Goal: Task Accomplishment & Management: Complete application form

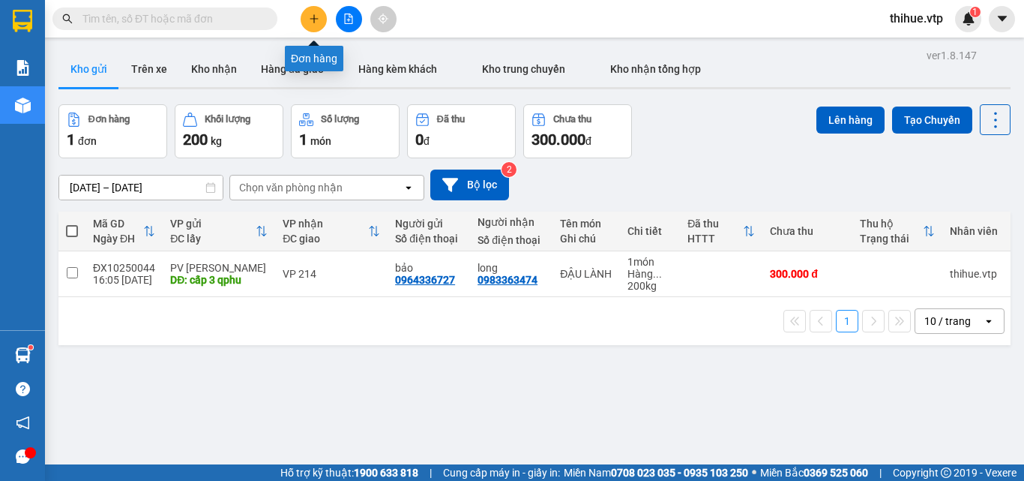
click at [301, 22] on button at bounding box center [314, 19] width 26 height 26
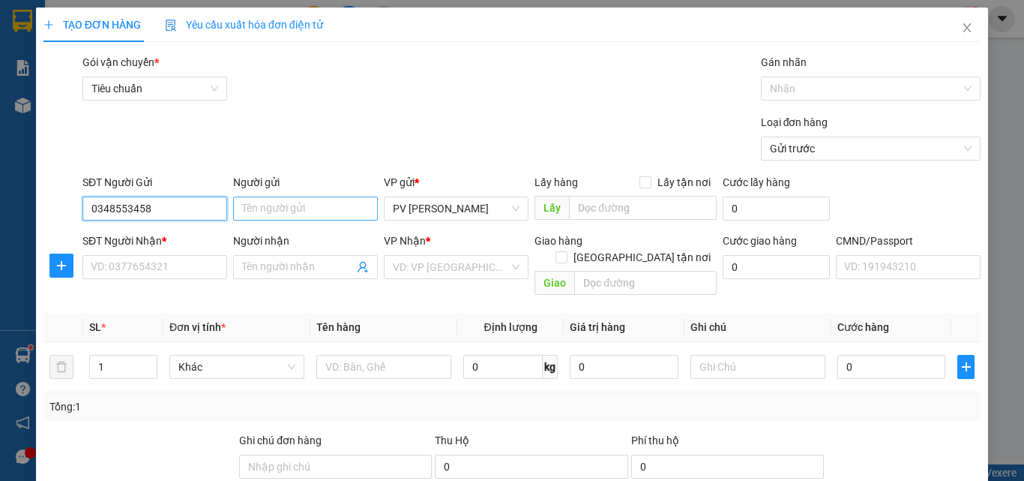
type input "0348553458"
click at [268, 203] on input "Người gửi" at bounding box center [305, 208] width 145 height 24
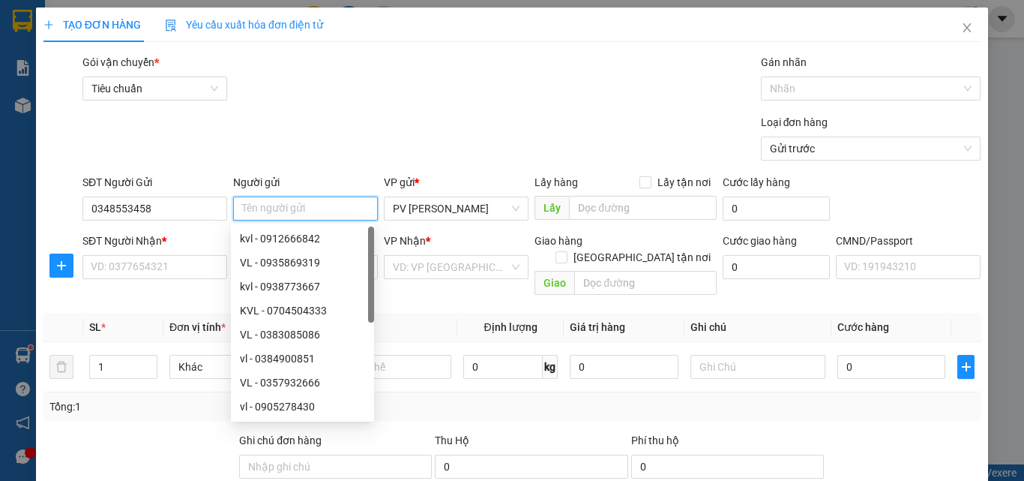
type input "D"
type input "ĐIỀN"
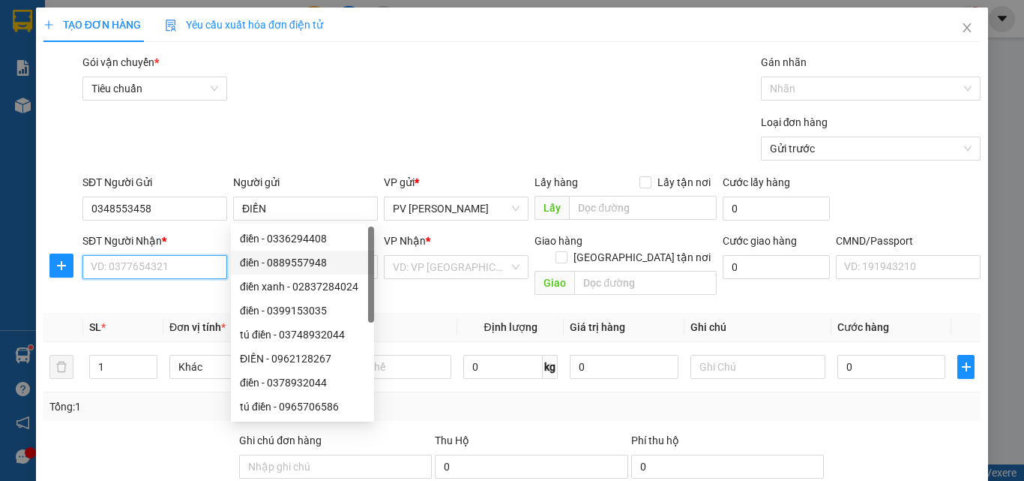
click at [166, 272] on input "SĐT Người Nhận *" at bounding box center [154, 267] width 145 height 24
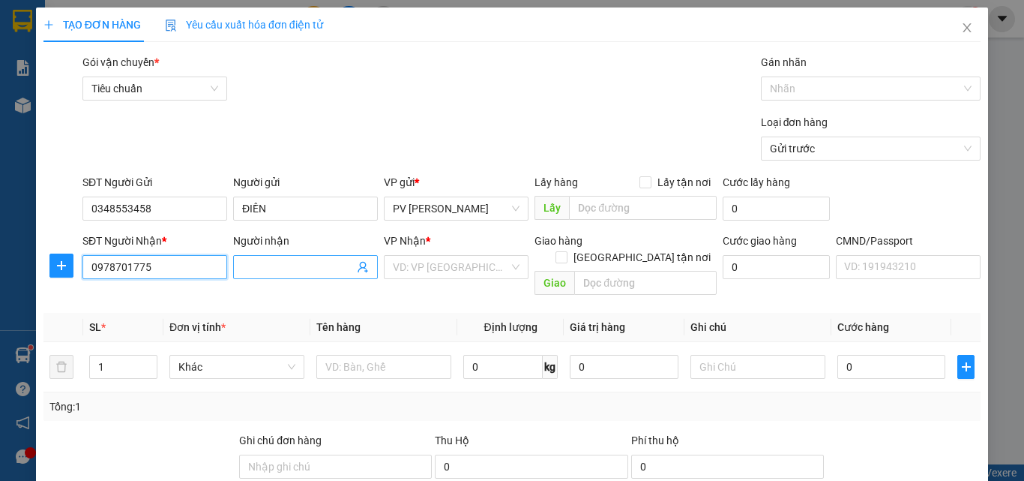
type input "0978701775"
click at [279, 260] on input "Người nhận" at bounding box center [298, 267] width 112 height 16
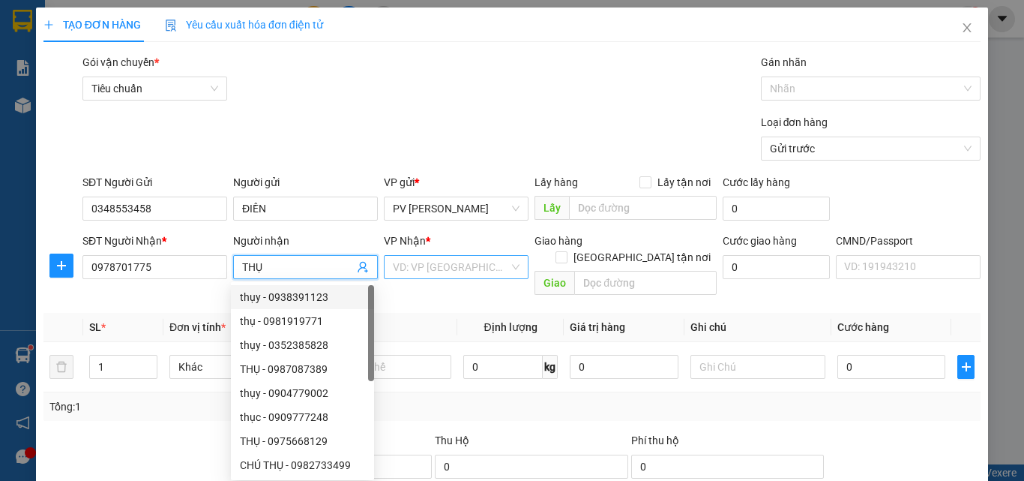
type input "THỤ"
click at [435, 262] on input "search" at bounding box center [451, 267] width 116 height 22
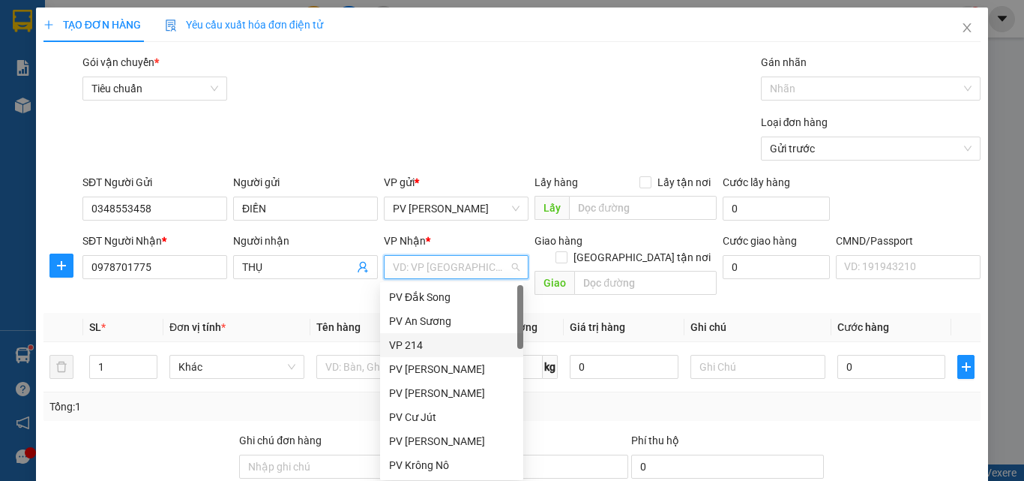
click at [431, 344] on div "VP 214" at bounding box center [451, 345] width 125 height 16
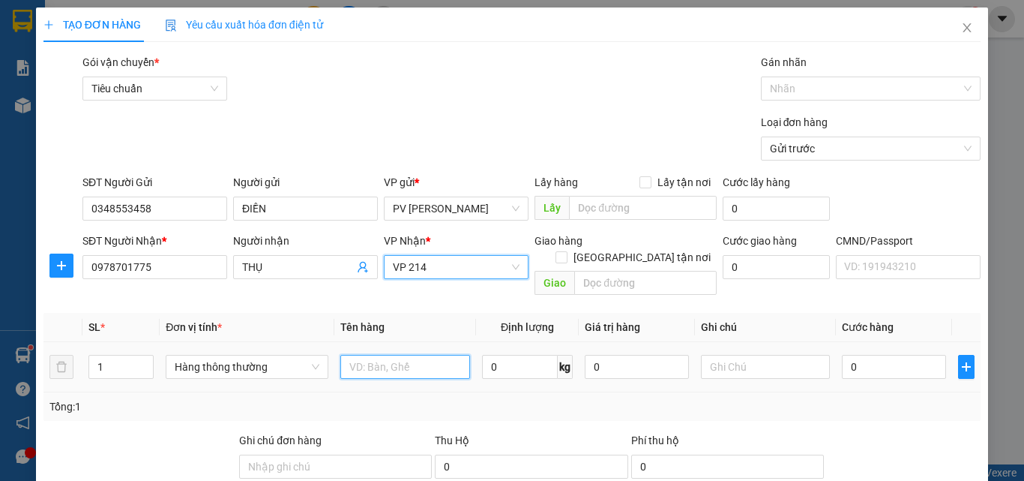
click at [368, 355] on input "text" at bounding box center [405, 367] width 130 height 24
type input "1TH TRỨNG GÀ"
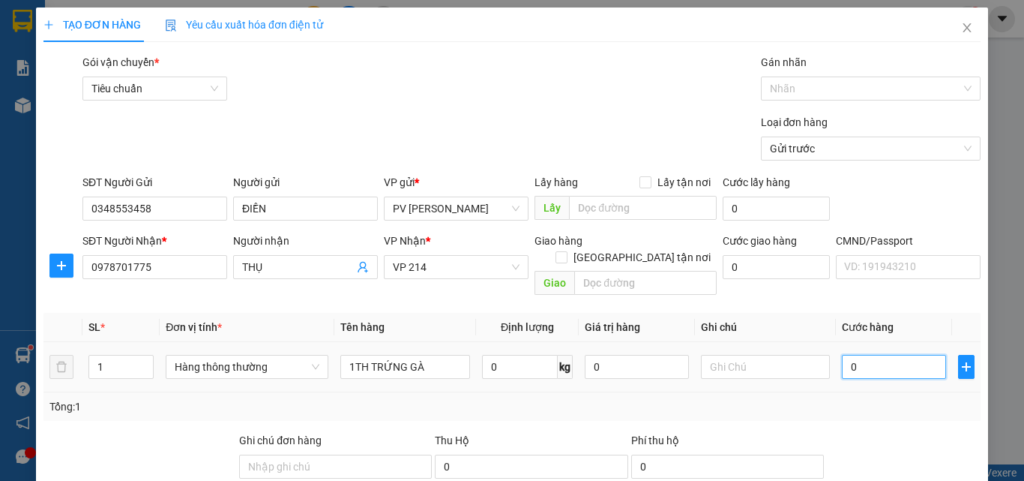
click at [855, 355] on input "0" at bounding box center [893, 367] width 103 height 24
type input "5"
type input "50"
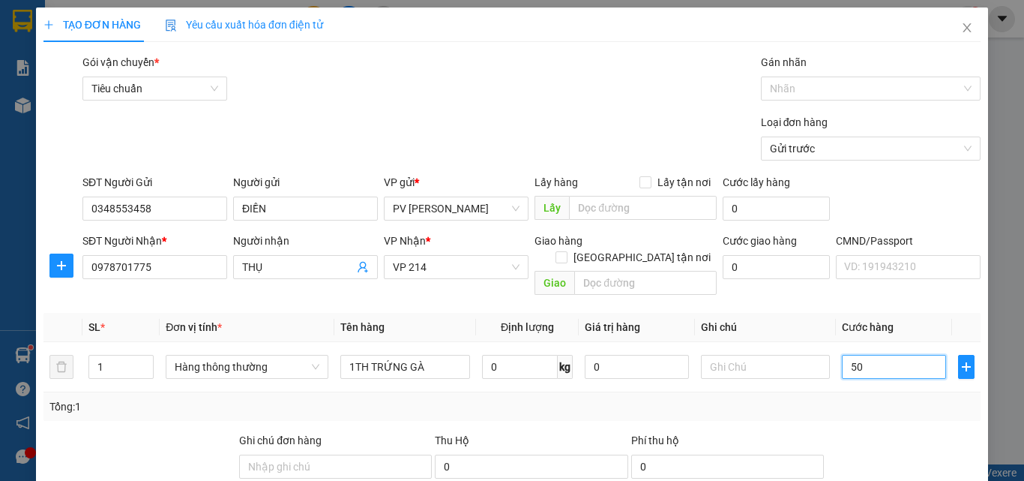
type input "50"
type input "500"
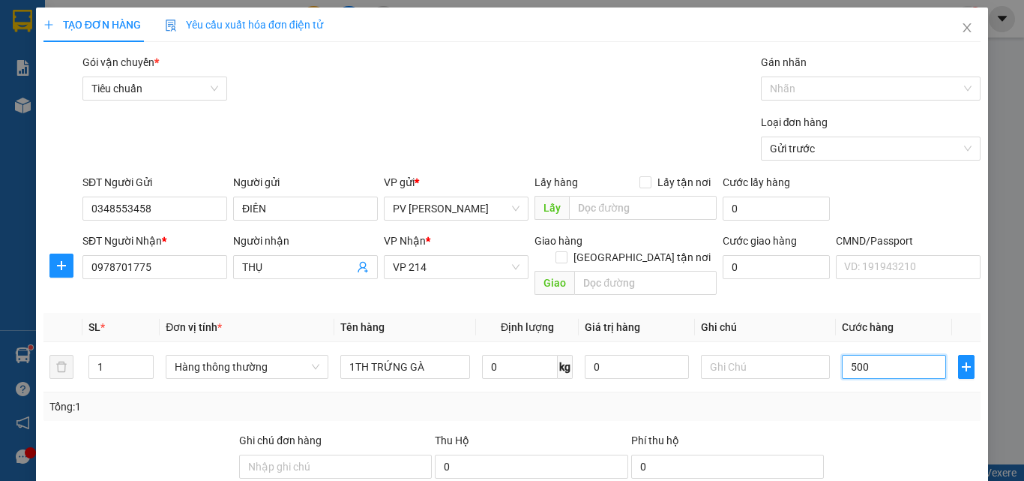
type input "5.000"
type input "50.000"
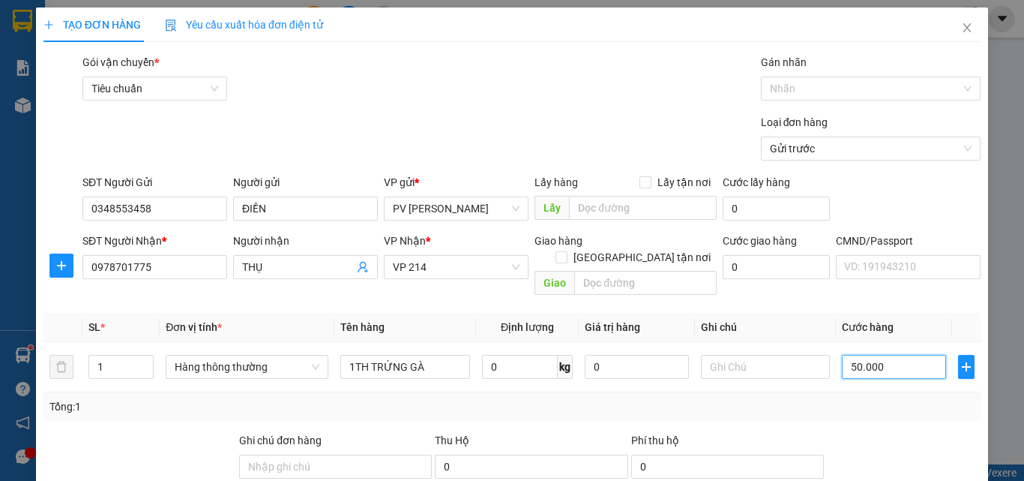
type input "50.000"
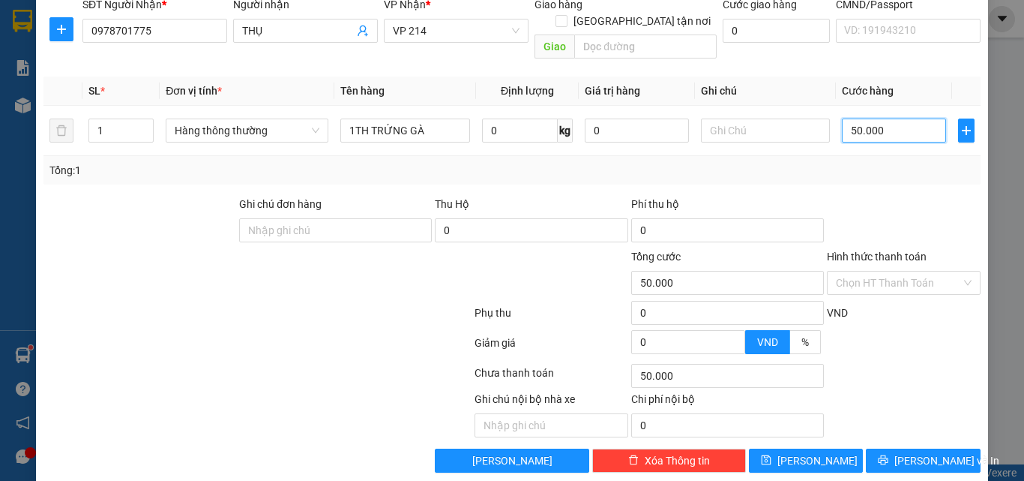
scroll to position [241, 0]
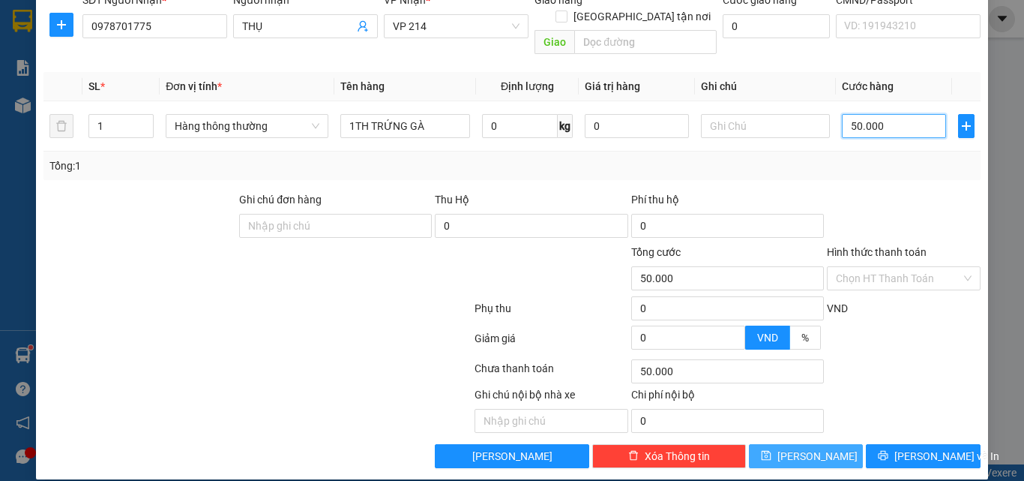
type input "50.000"
click at [840, 444] on button "[PERSON_NAME]" at bounding box center [806, 456] width 115 height 24
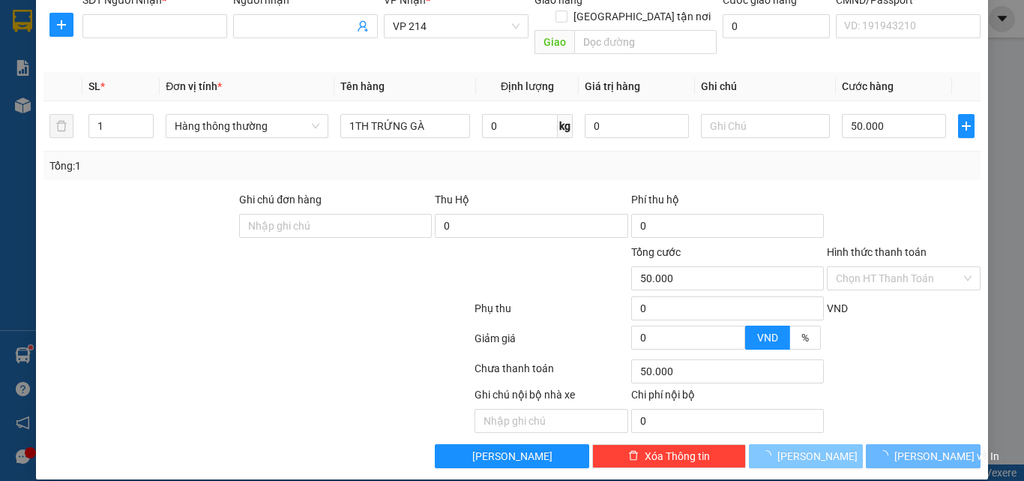
type input "0"
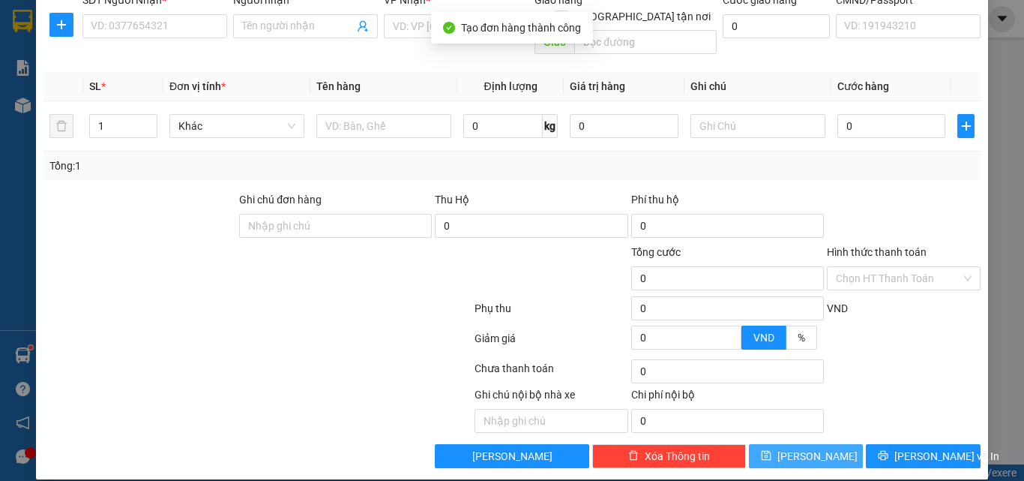
scroll to position [0, 0]
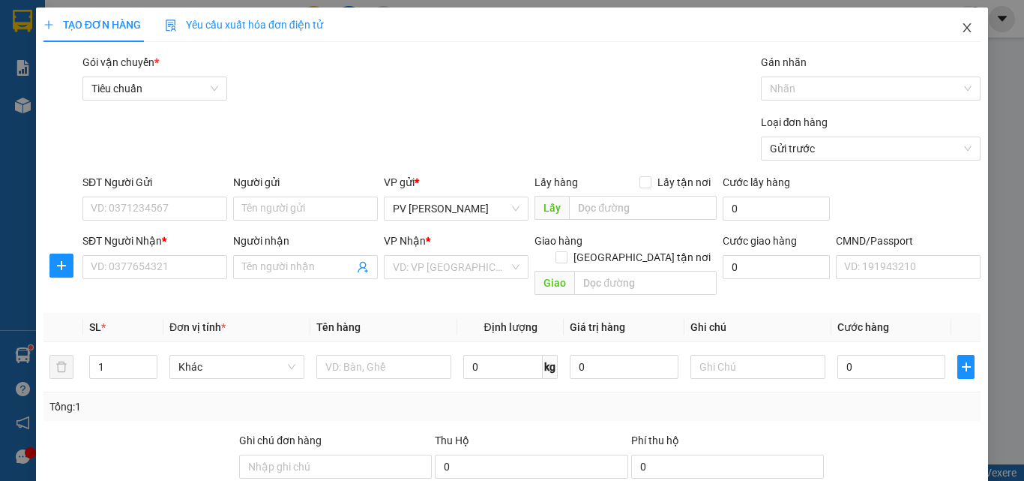
click at [961, 28] on icon "close" at bounding box center [967, 28] width 12 height 12
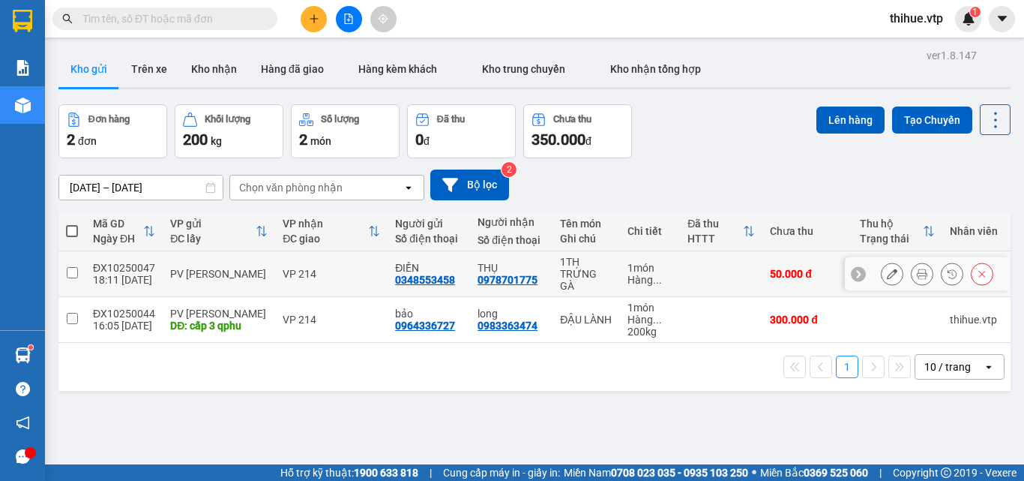
click at [73, 267] on input "checkbox" at bounding box center [72, 272] width 11 height 11
checkbox input "true"
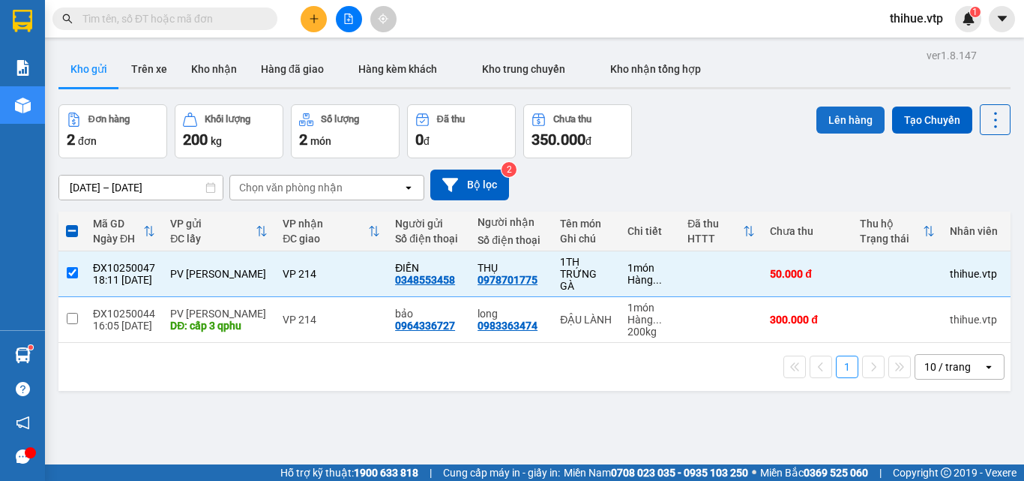
click at [835, 124] on button "Lên hàng" at bounding box center [850, 119] width 68 height 27
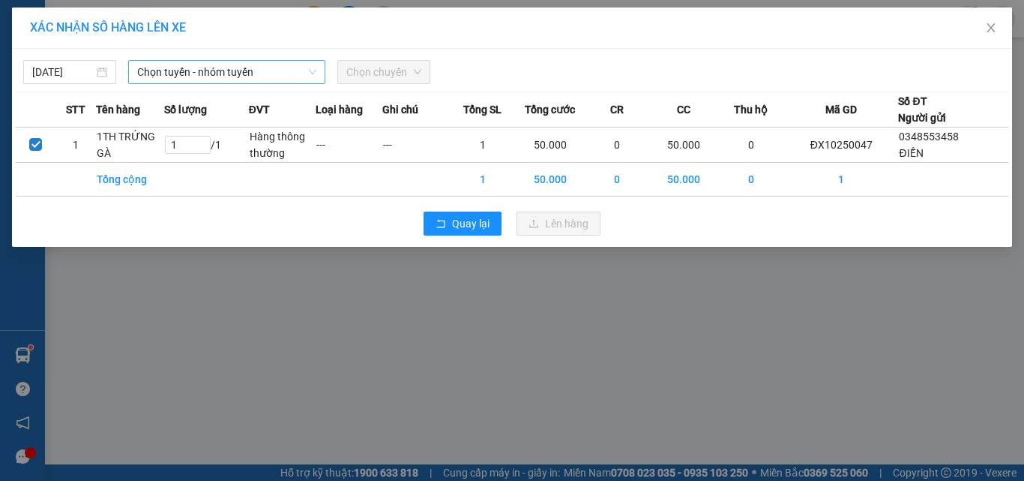
click at [268, 67] on span "Chọn tuyến - nhóm tuyến" at bounding box center [226, 72] width 179 height 22
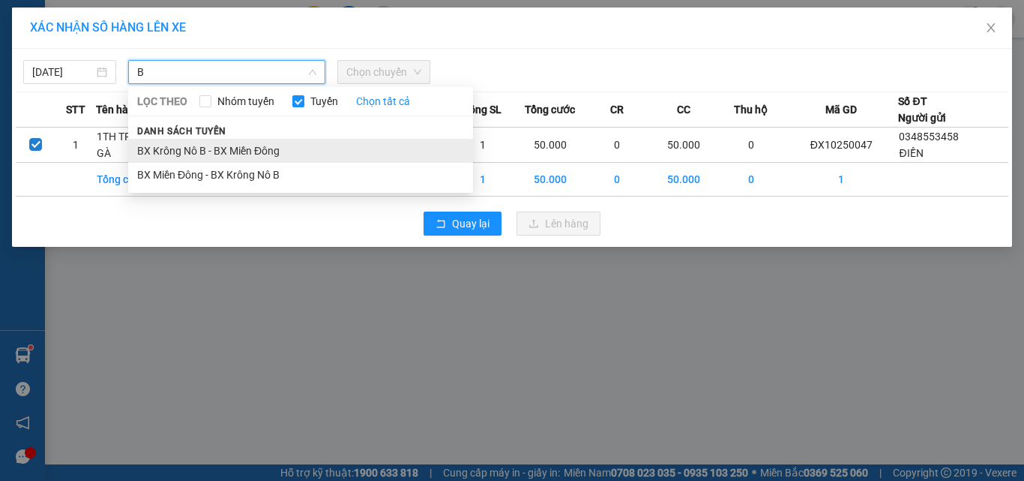
type input "B"
click at [257, 150] on li "BX Krông Nô B - BX Miền Đông" at bounding box center [300, 151] width 345 height 24
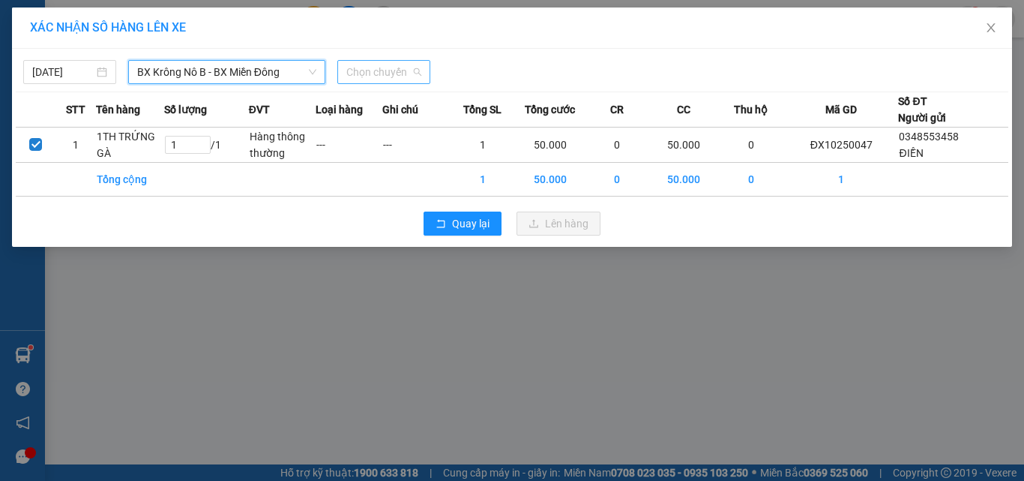
click at [379, 73] on span "Chọn chuyến" at bounding box center [383, 72] width 75 height 22
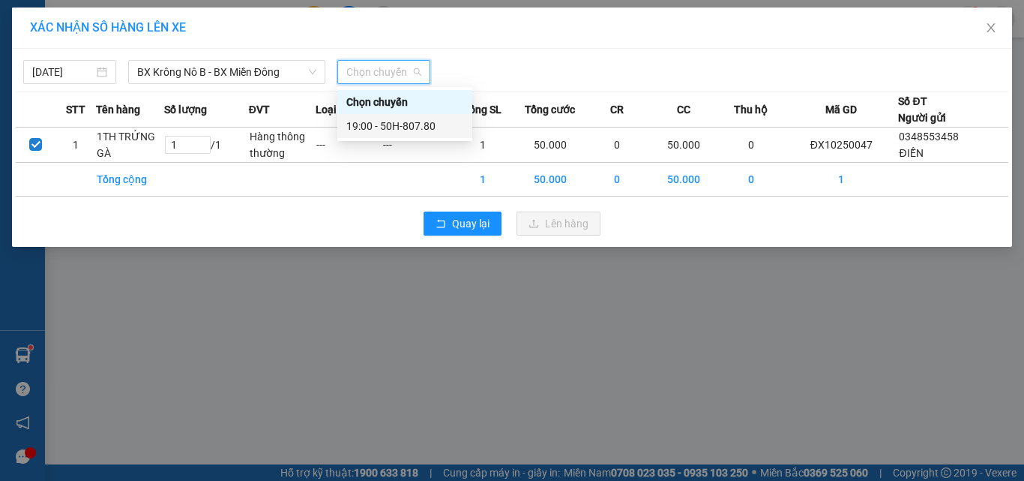
click at [393, 128] on div "19:00 - 50H-807.80" at bounding box center [404, 126] width 117 height 16
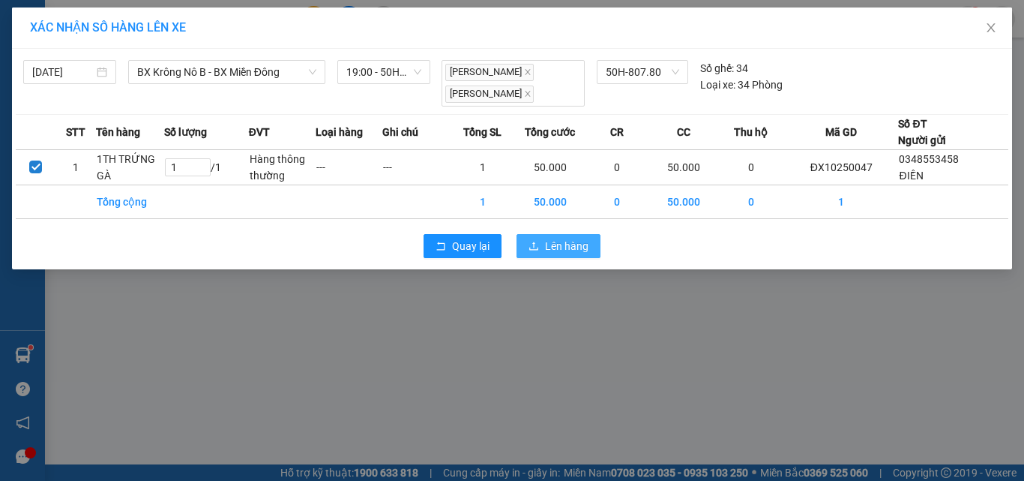
click at [543, 234] on button "Lên hàng" at bounding box center [559, 246] width 84 height 24
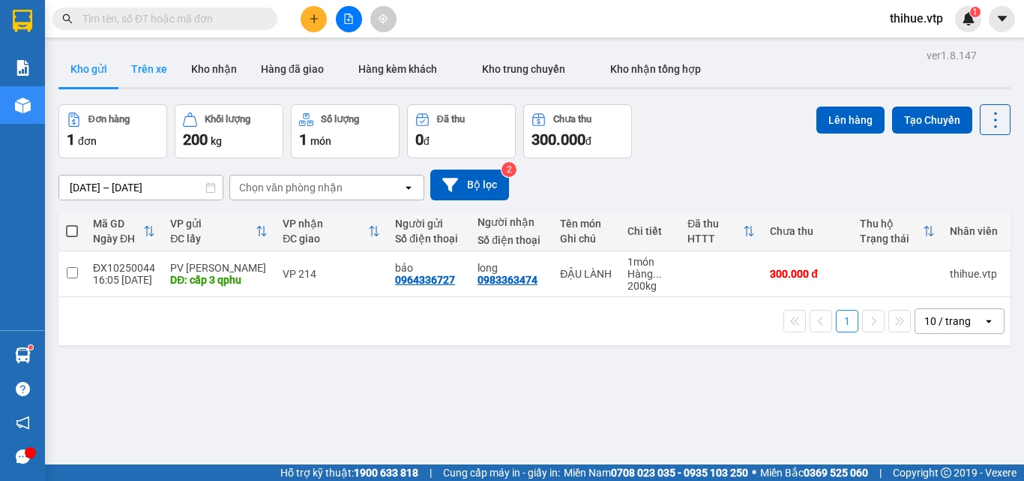
click at [132, 71] on button "Trên xe" at bounding box center [149, 69] width 60 height 36
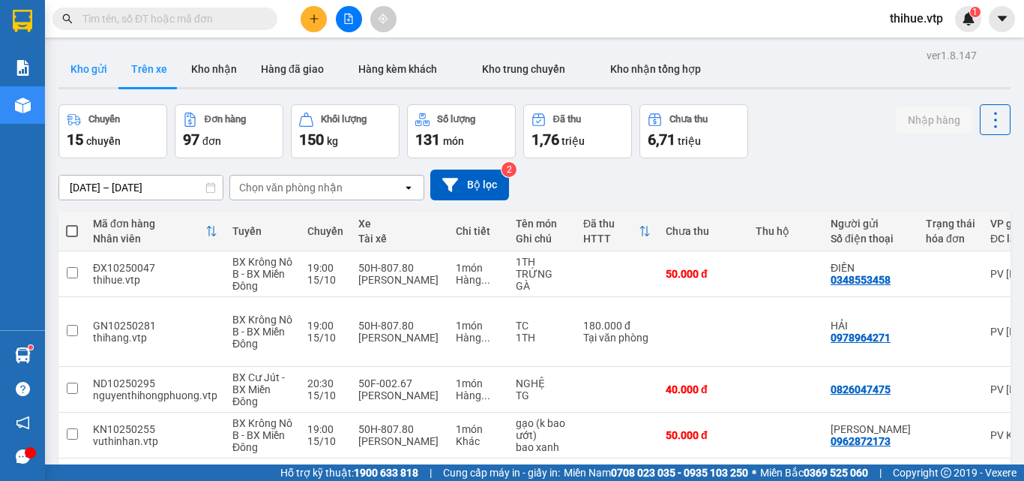
click at [76, 76] on button "Kho gửi" at bounding box center [88, 69] width 61 height 36
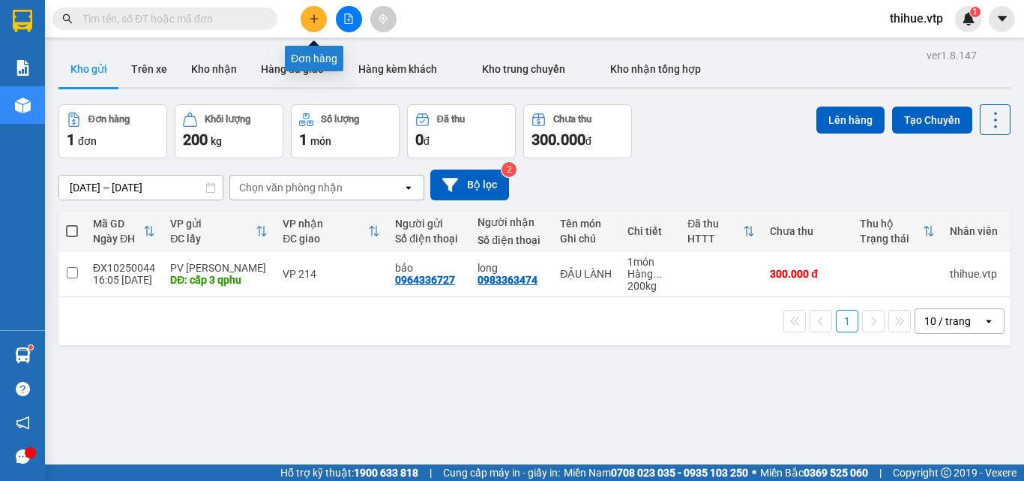
click at [313, 23] on icon "plus" at bounding box center [314, 18] width 10 height 10
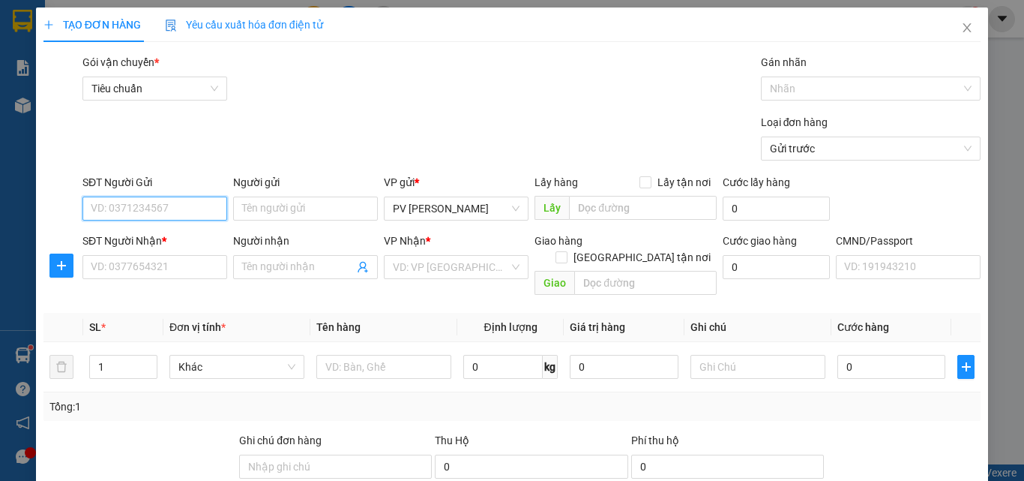
click at [147, 200] on input "SĐT Người Gửi" at bounding box center [154, 208] width 145 height 24
type input "0963855502"
click at [256, 209] on input "Người gửi" at bounding box center [305, 208] width 145 height 24
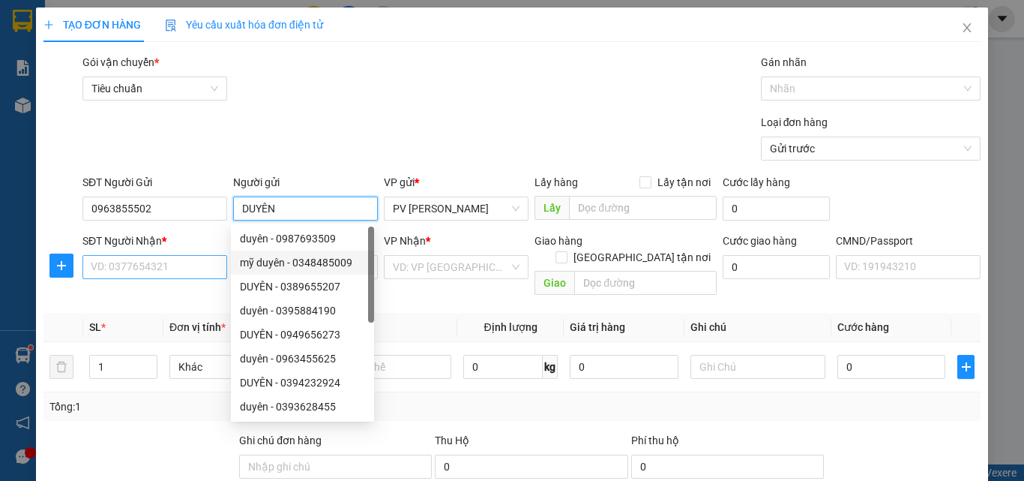
type input "DUYÊN"
click at [145, 263] on input "SĐT Người Nhận *" at bounding box center [154, 267] width 145 height 24
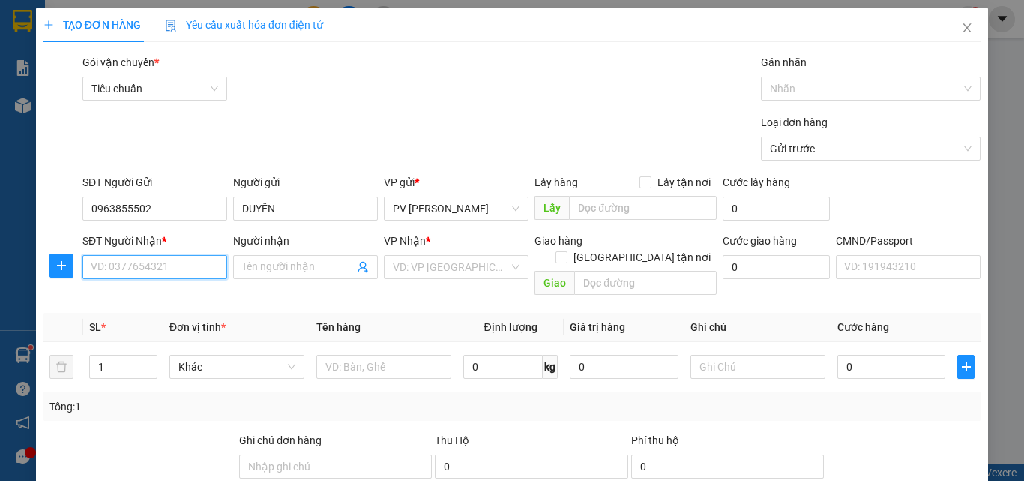
click at [130, 261] on input "SĐT Người Nhận *" at bounding box center [154, 267] width 145 height 24
click at [108, 298] on div "0366864440 - trí" at bounding box center [153, 297] width 125 height 16
type input "0366864440"
type input "trí"
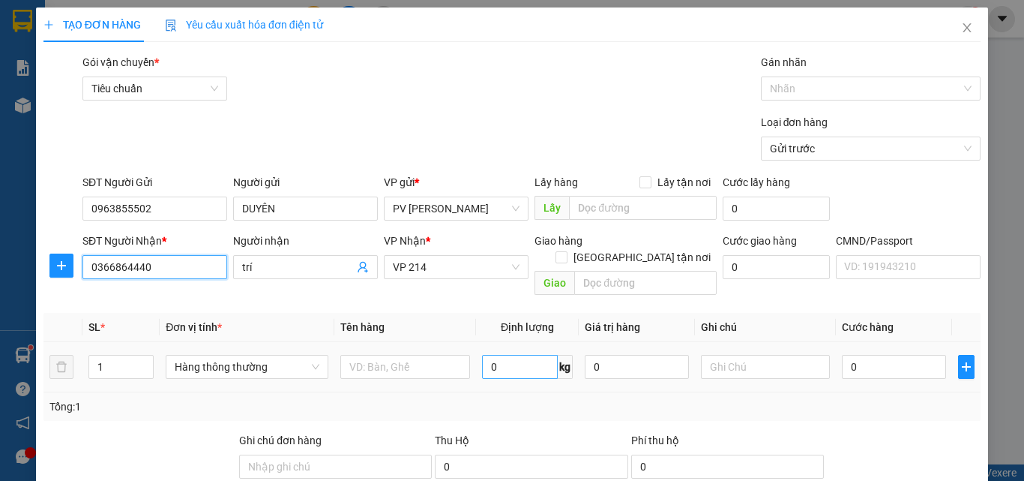
type input "0366864440"
click at [484, 355] on input "0" at bounding box center [520, 367] width 76 height 24
type input "150"
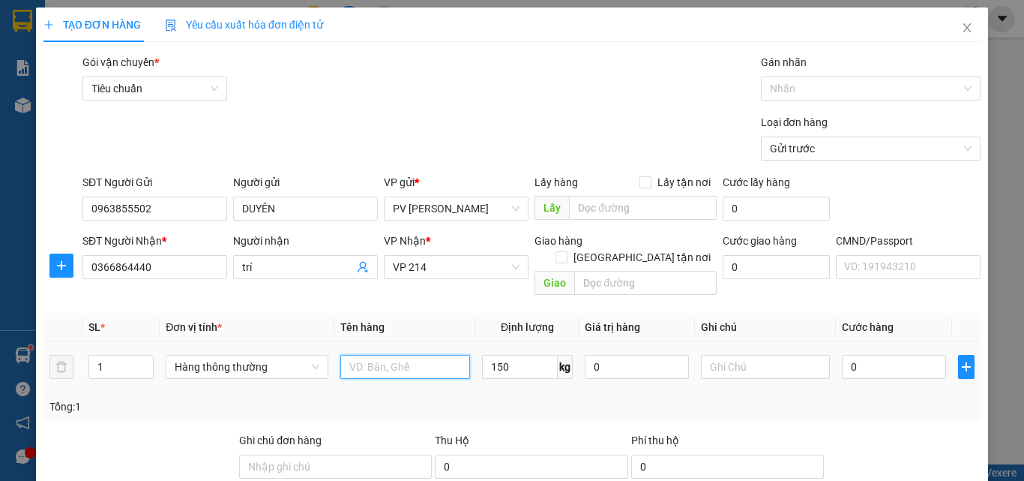
click at [376, 355] on input "text" at bounding box center [405, 367] width 130 height 24
type input "256.000"
type input "16 BỊCH ỚT"
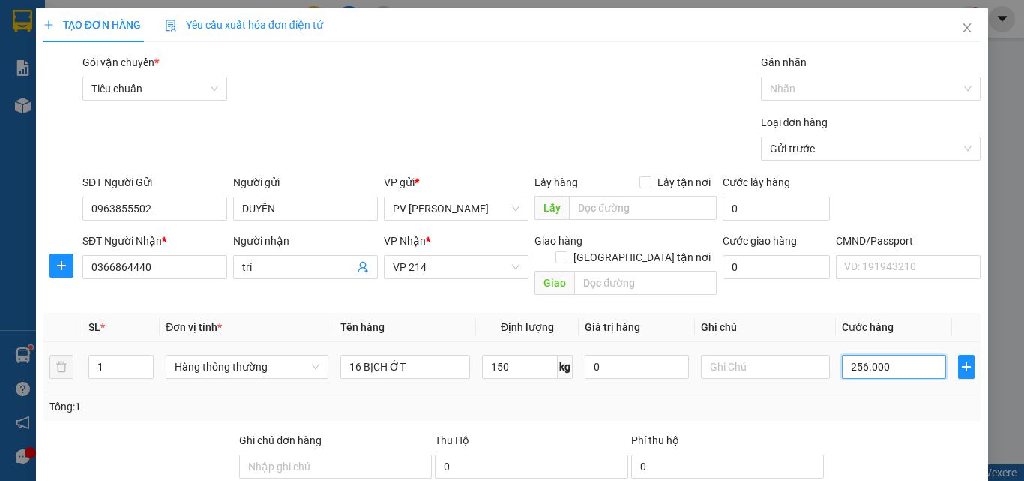
click at [892, 355] on input "256.000" at bounding box center [893, 367] width 103 height 24
type input "0"
type input "02"
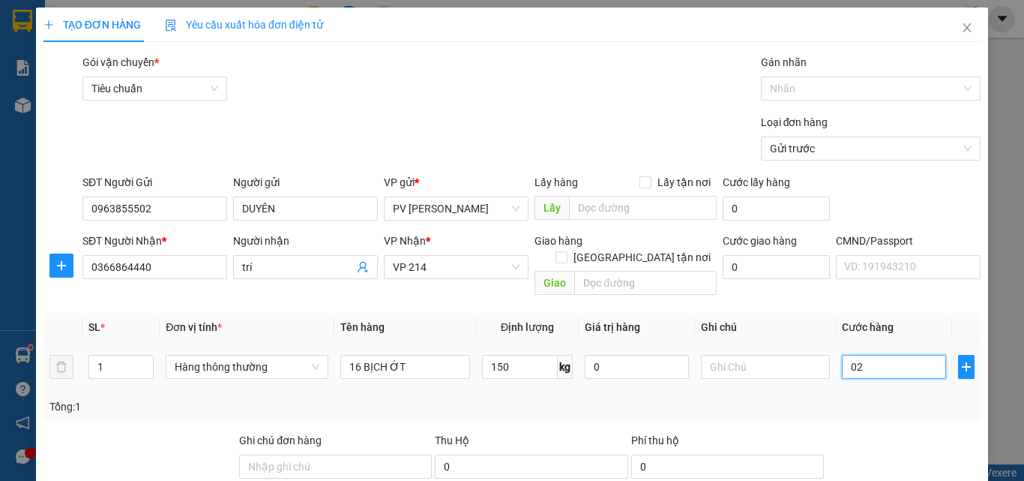
type input "2"
type input "0"
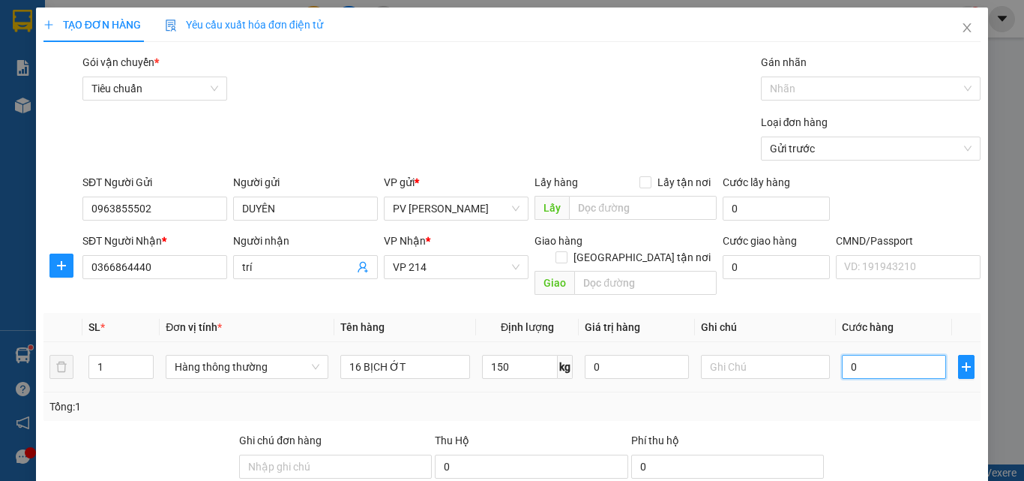
click at [842, 355] on input "0" at bounding box center [893, 367] width 103 height 24
type input "20"
type input "240"
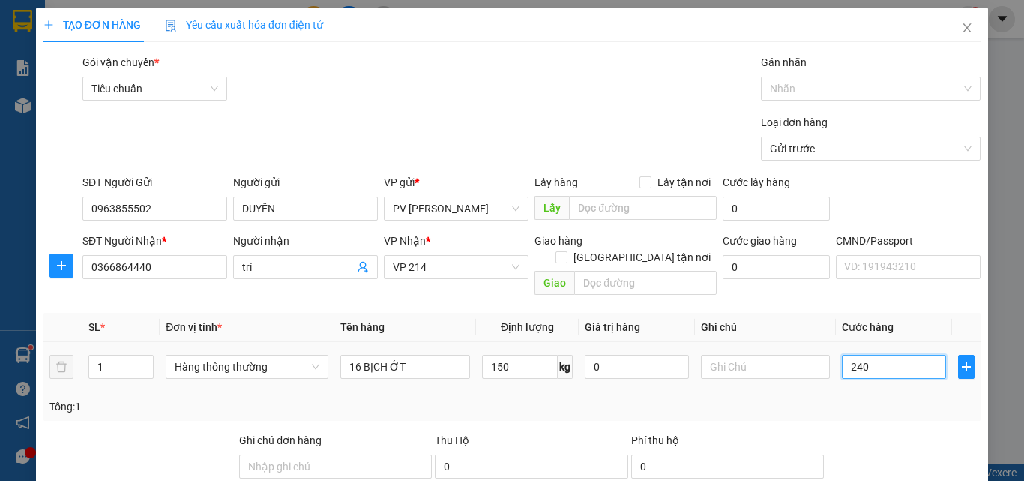
type input "240"
type input "2.400"
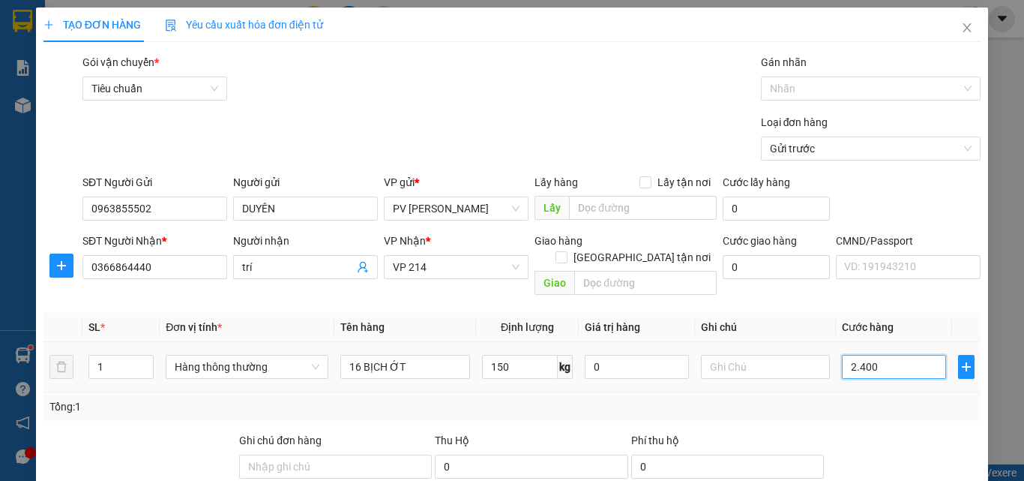
type input "24.000"
type input "240.000"
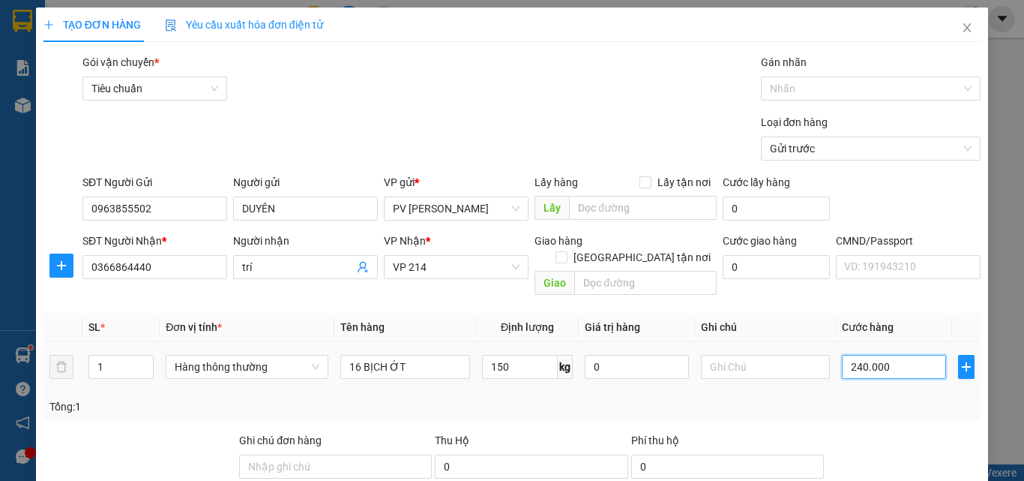
type input "240.000"
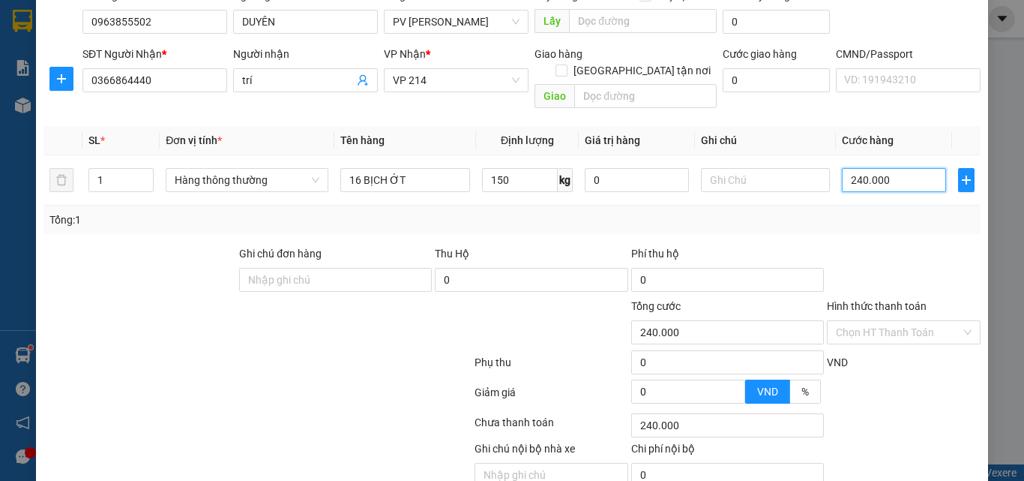
scroll to position [225, 0]
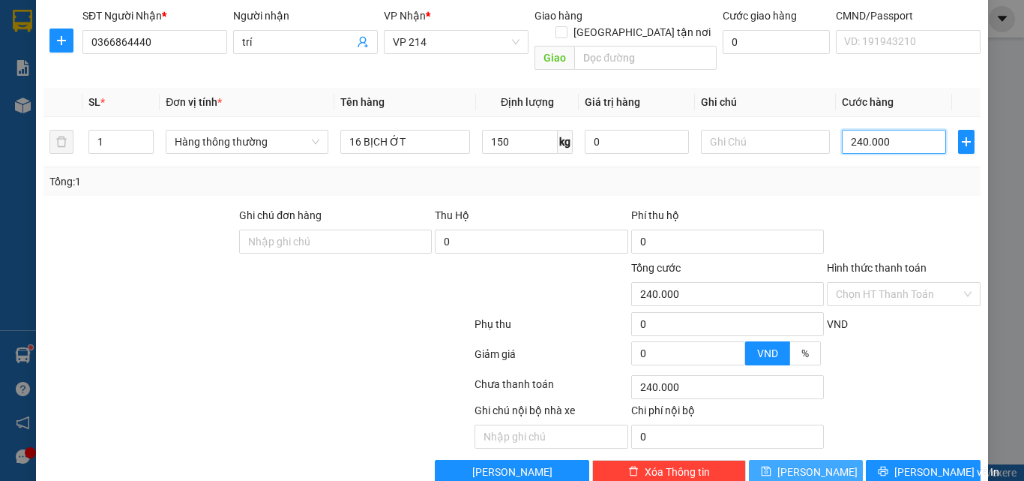
type input "240.000"
click at [804, 463] on span "[PERSON_NAME]" at bounding box center [817, 471] width 80 height 16
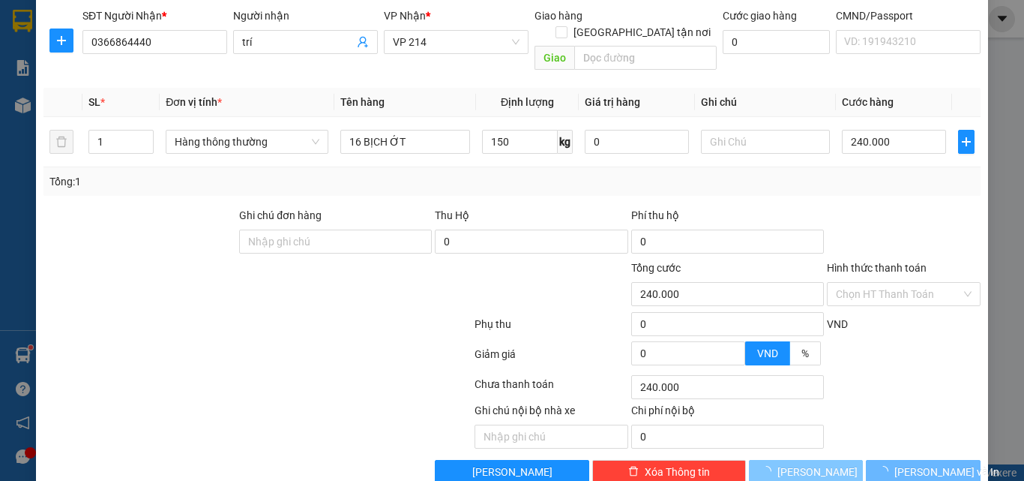
type input "0"
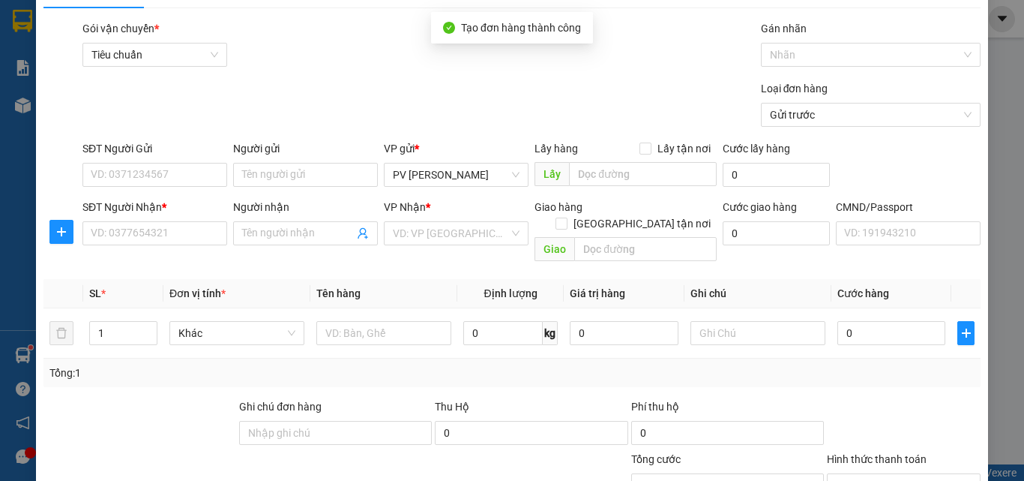
scroll to position [0, 0]
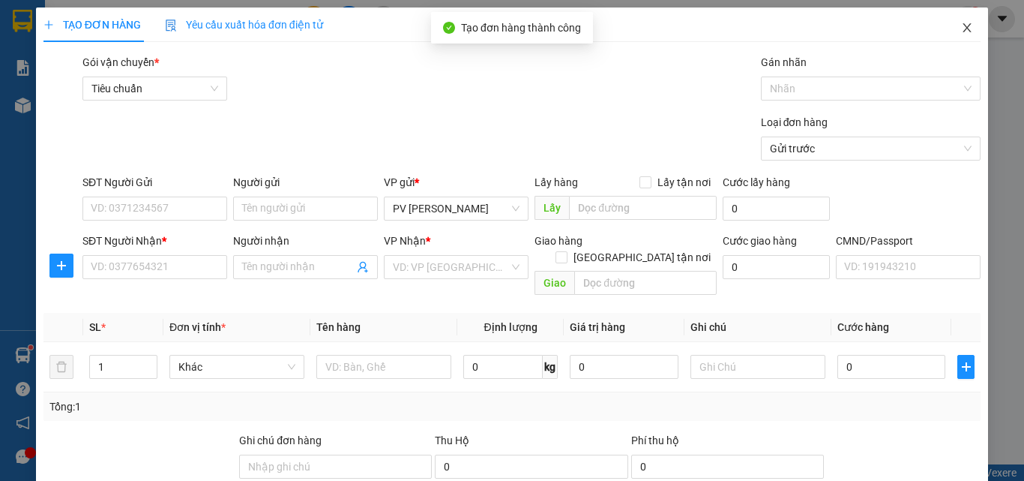
click at [961, 28] on icon "close" at bounding box center [967, 28] width 12 height 12
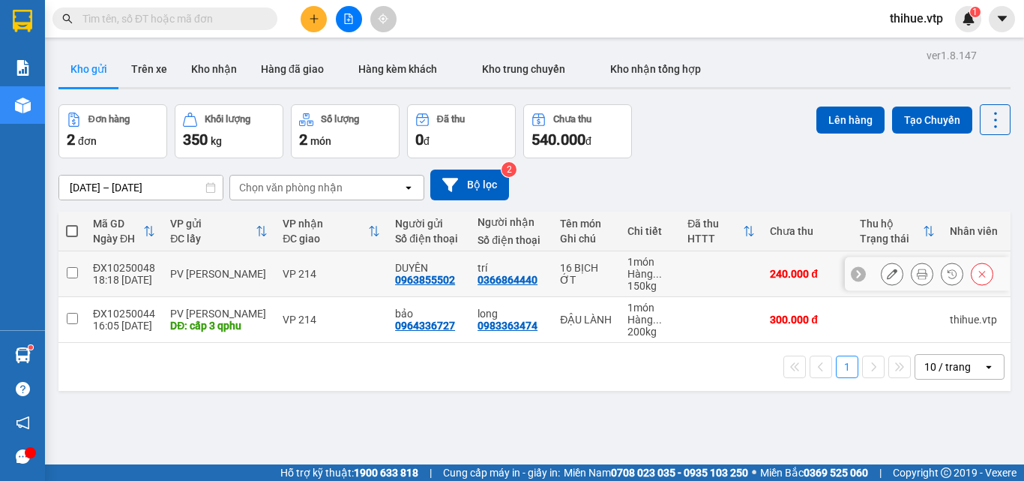
click at [74, 270] on input "checkbox" at bounding box center [72, 272] width 11 height 11
checkbox input "true"
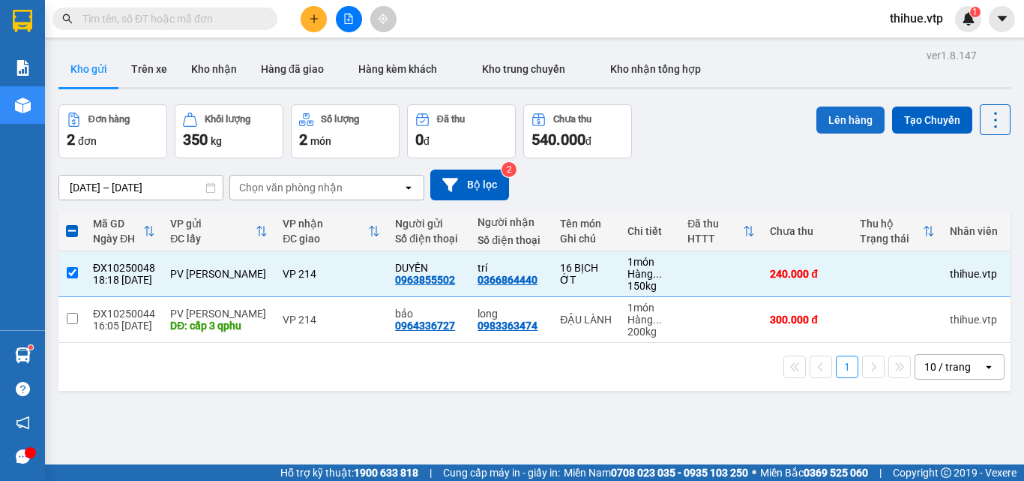
click at [829, 115] on button "Lên hàng" at bounding box center [850, 119] width 68 height 27
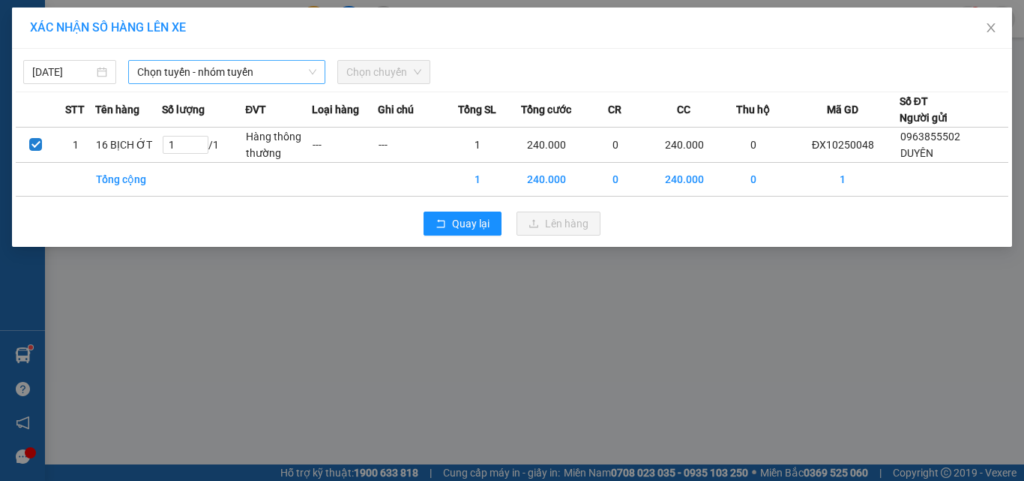
click at [244, 70] on span "Chọn tuyến - nhóm tuyến" at bounding box center [226, 72] width 179 height 22
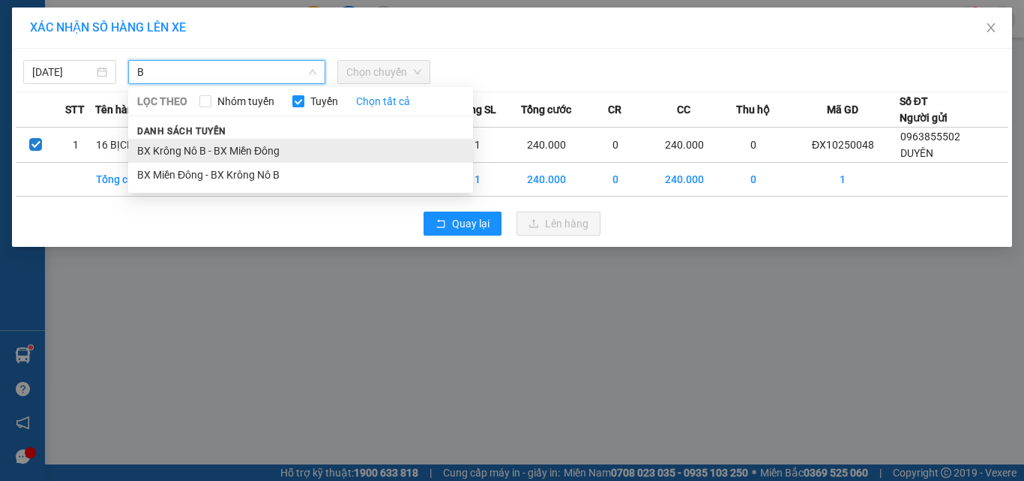
type input "B"
click at [202, 154] on li "BX Krông Nô B - BX Miền Đông" at bounding box center [300, 151] width 345 height 24
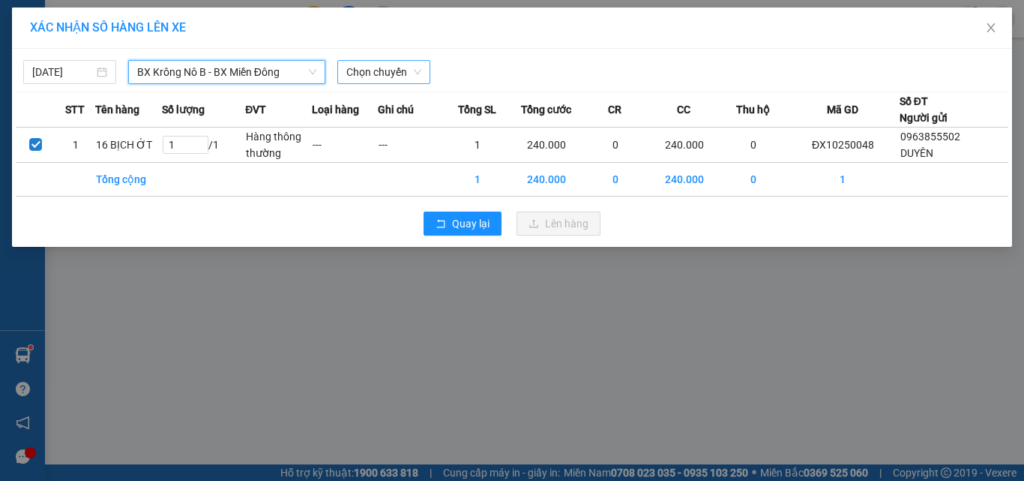
click at [377, 73] on span "Chọn chuyến" at bounding box center [383, 72] width 75 height 22
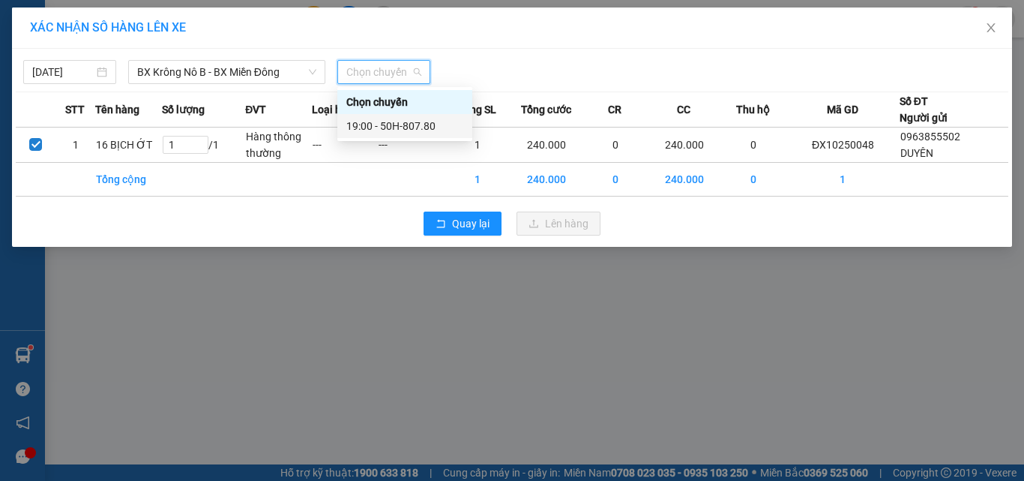
click at [404, 124] on div "19:00 - 50H-807.80" at bounding box center [404, 126] width 117 height 16
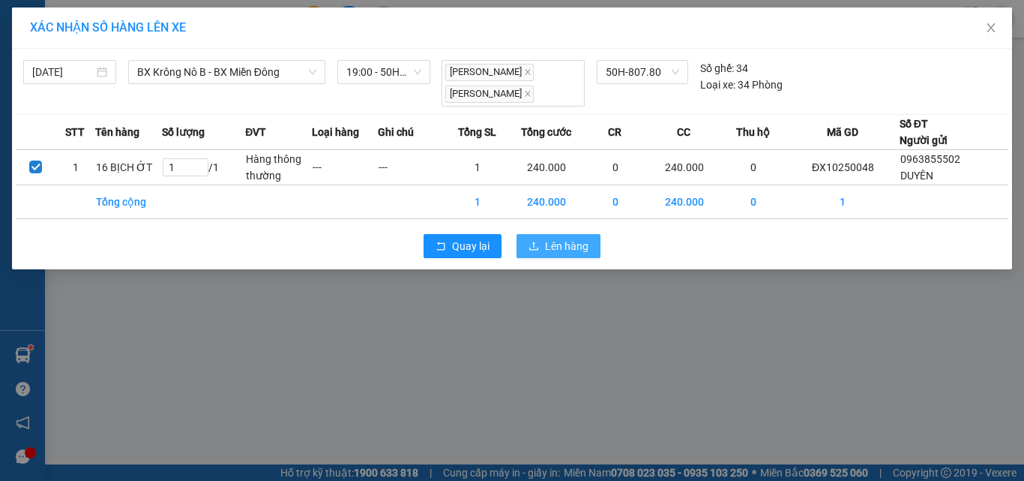
click at [552, 238] on span "Lên hàng" at bounding box center [566, 246] width 43 height 16
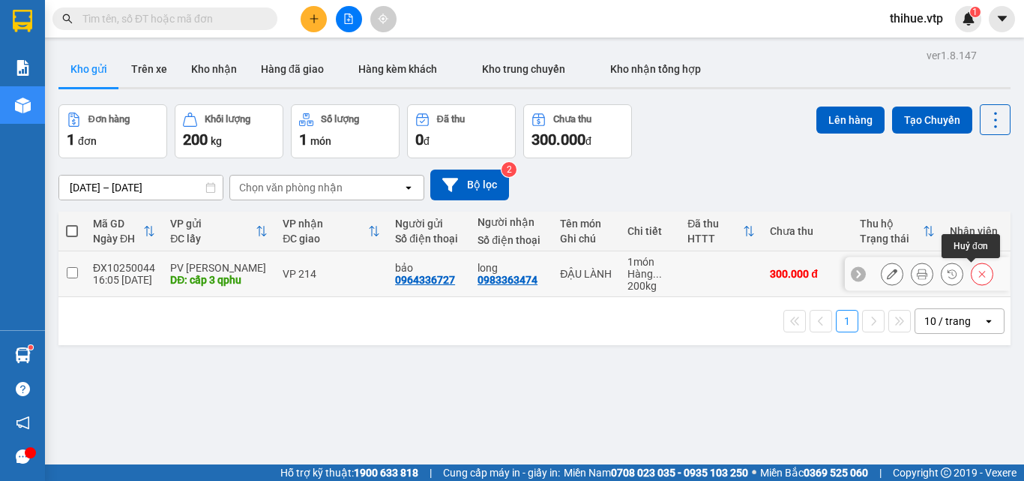
click at [977, 274] on icon at bounding box center [982, 273] width 10 height 10
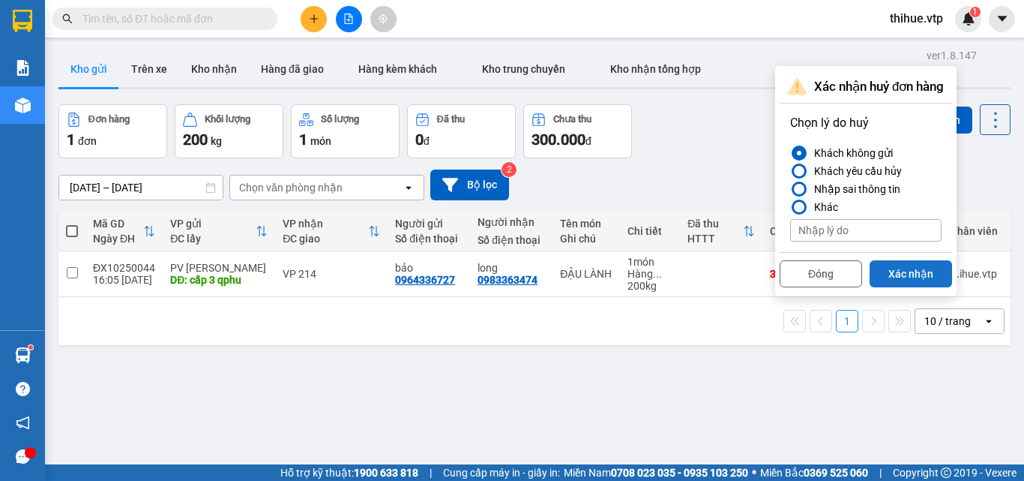
click at [903, 277] on button "Xác nhận" at bounding box center [911, 273] width 82 height 27
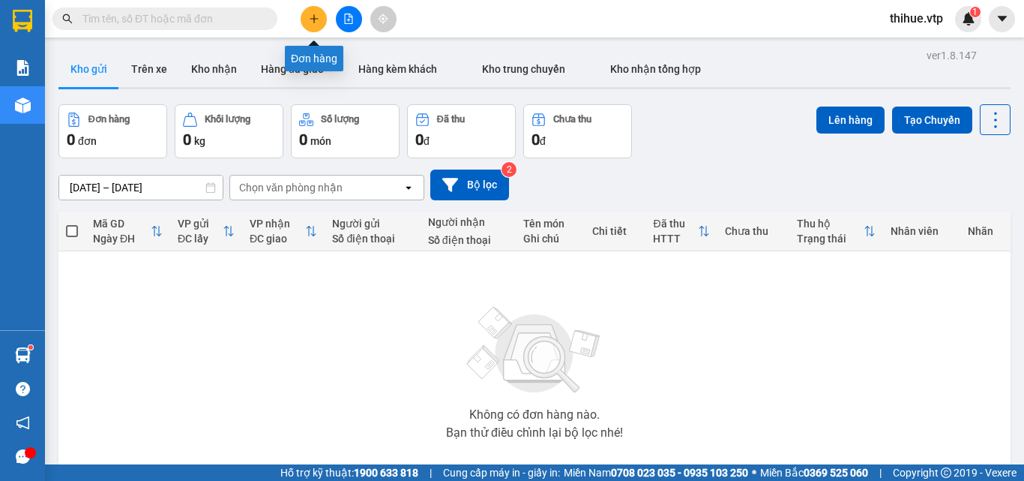
click at [317, 16] on icon "plus" at bounding box center [314, 18] width 10 height 10
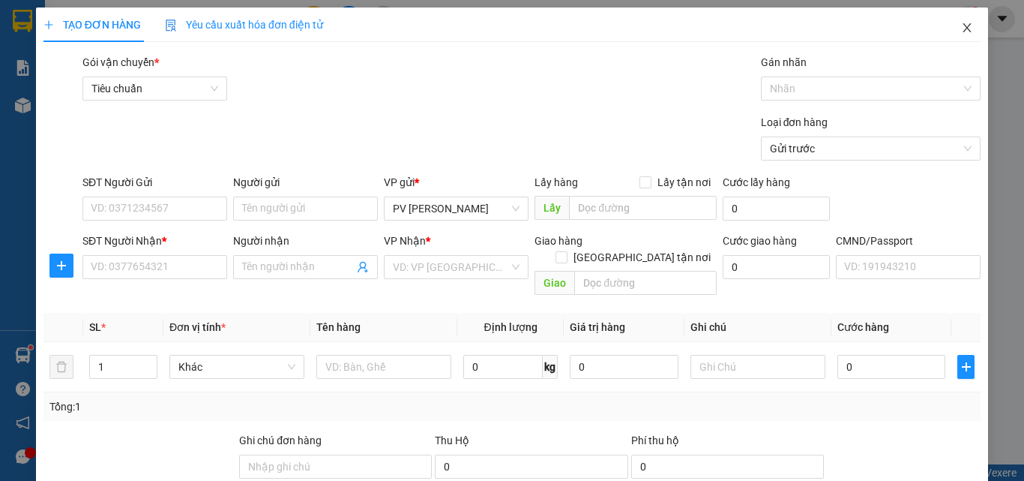
click at [961, 25] on icon "close" at bounding box center [967, 28] width 12 height 12
